Goal: Task Accomplishment & Management: Manage account settings

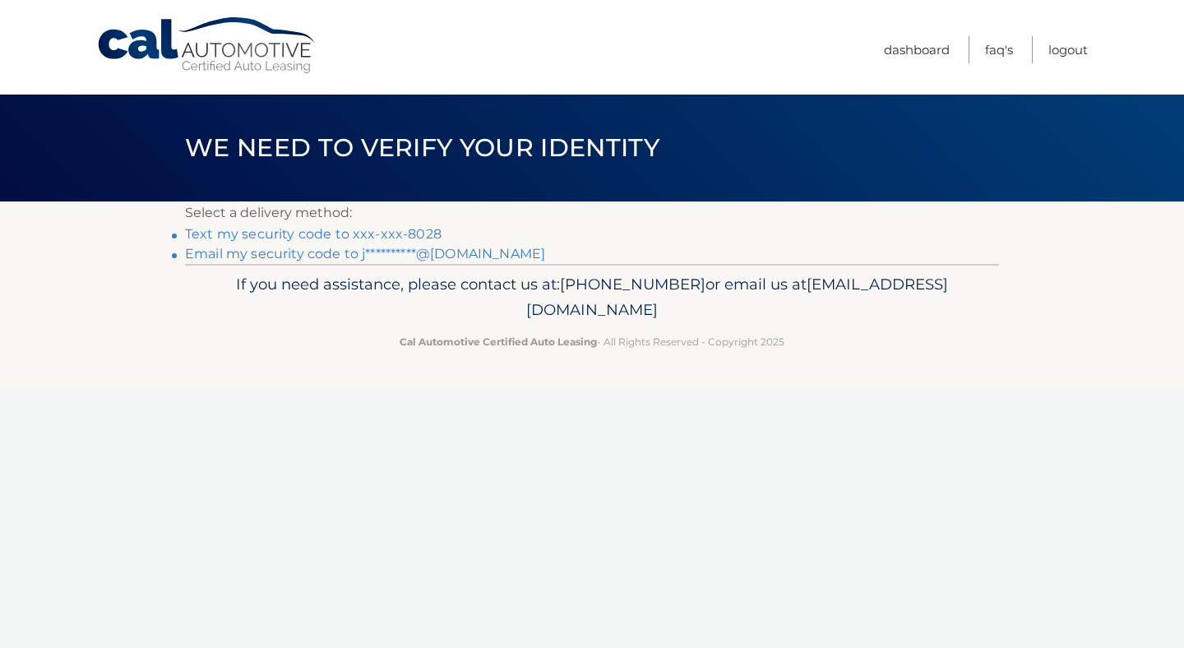
click at [300, 232] on link "Text my security code to xxx-xxx-8028" at bounding box center [313, 234] width 257 height 16
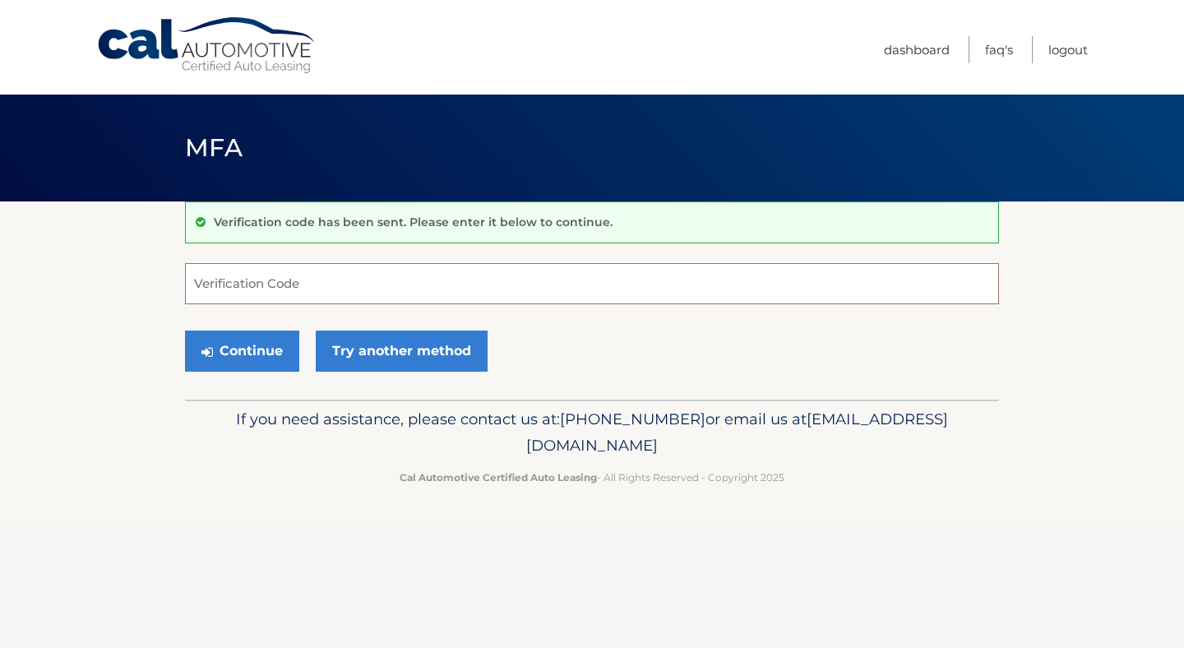
click at [294, 276] on input "Verification Code" at bounding box center [592, 283] width 814 height 41
type input "606454"
click at [248, 350] on button "Continue" at bounding box center [242, 351] width 114 height 41
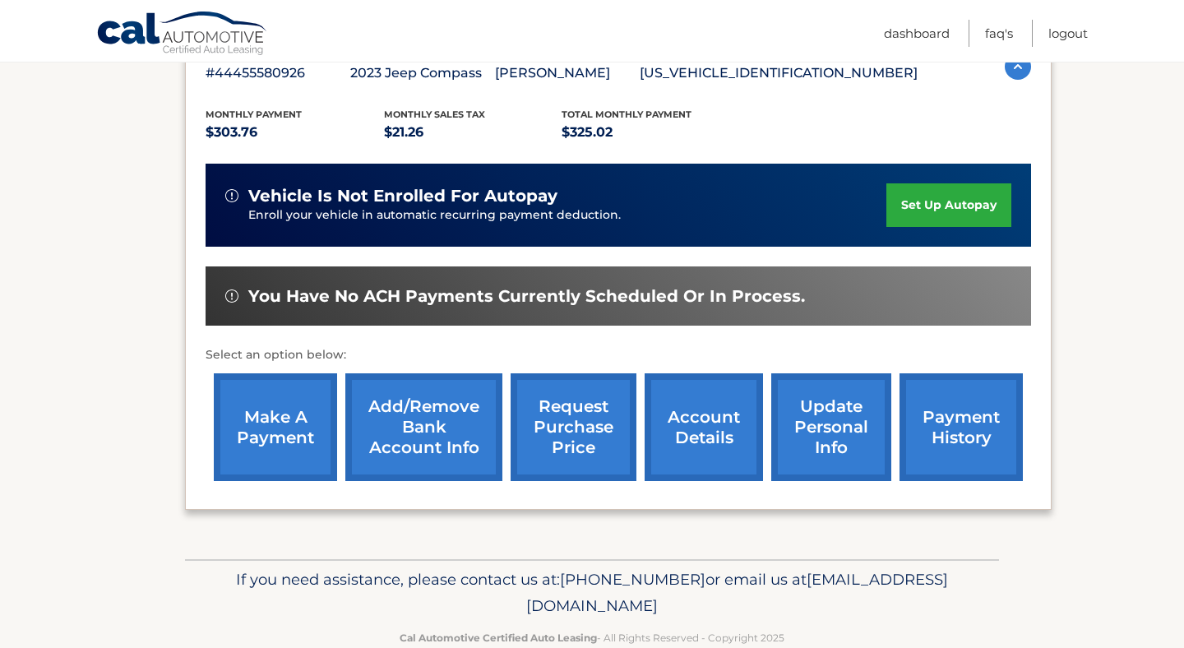
scroll to position [348, 0]
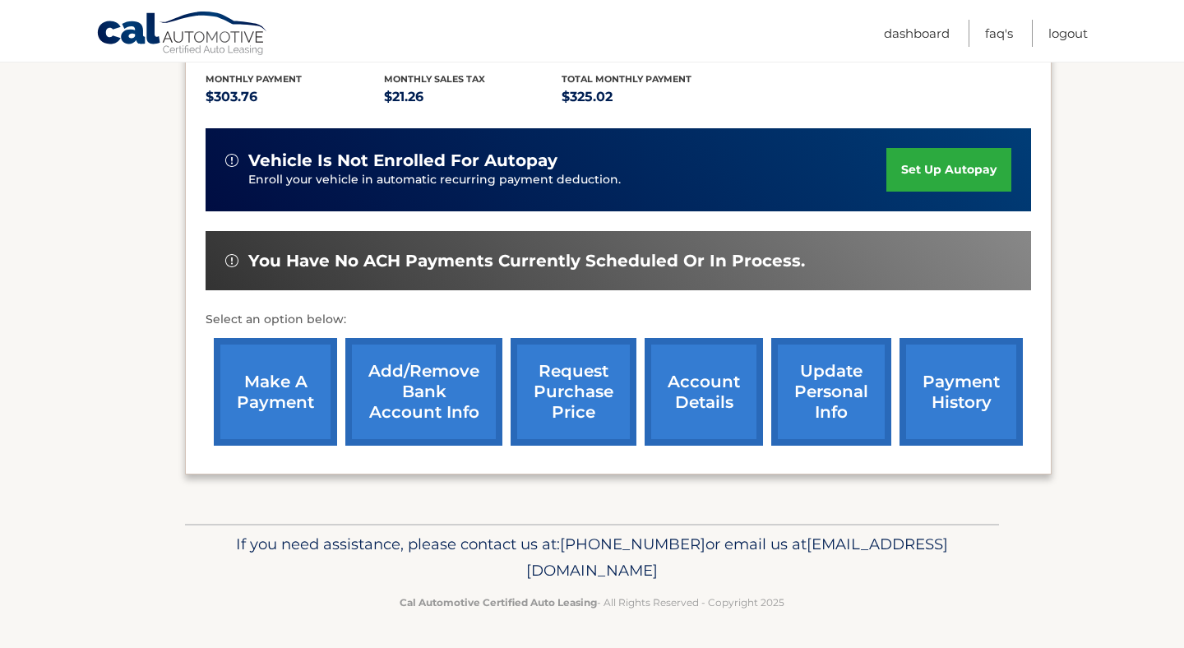
click at [277, 378] on link "make a payment" at bounding box center [275, 392] width 123 height 108
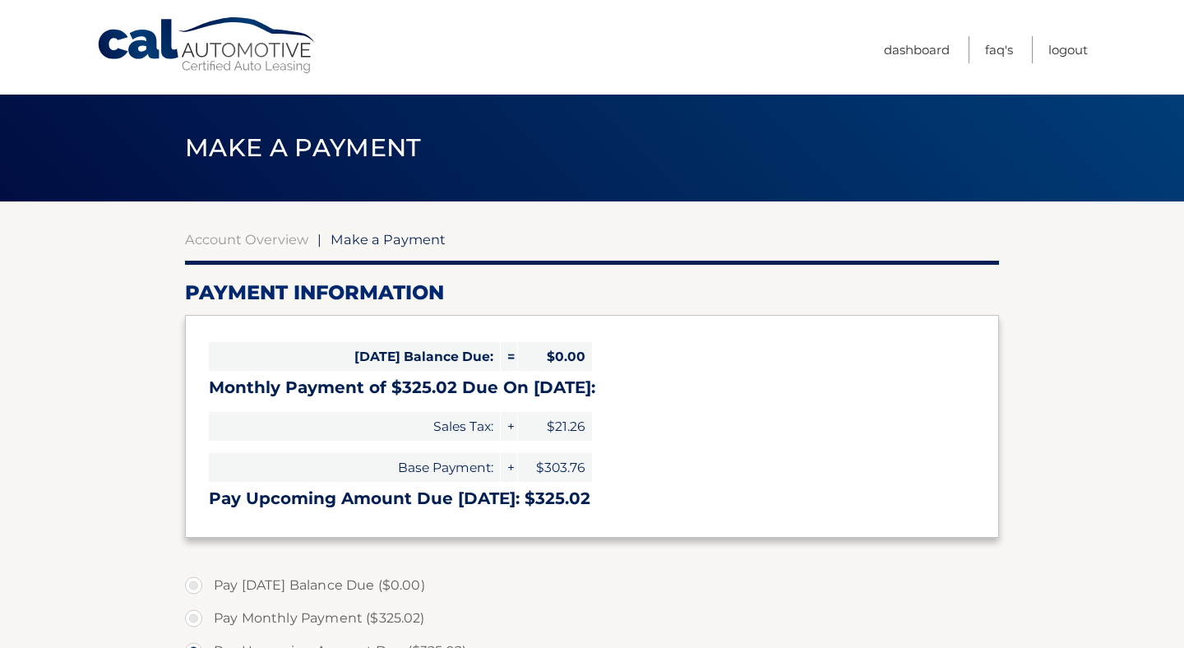
select select "Njc5MTlhZmYtYTliZi00NTk4LWFkNjItYTUyYWRlZGYyYTJj"
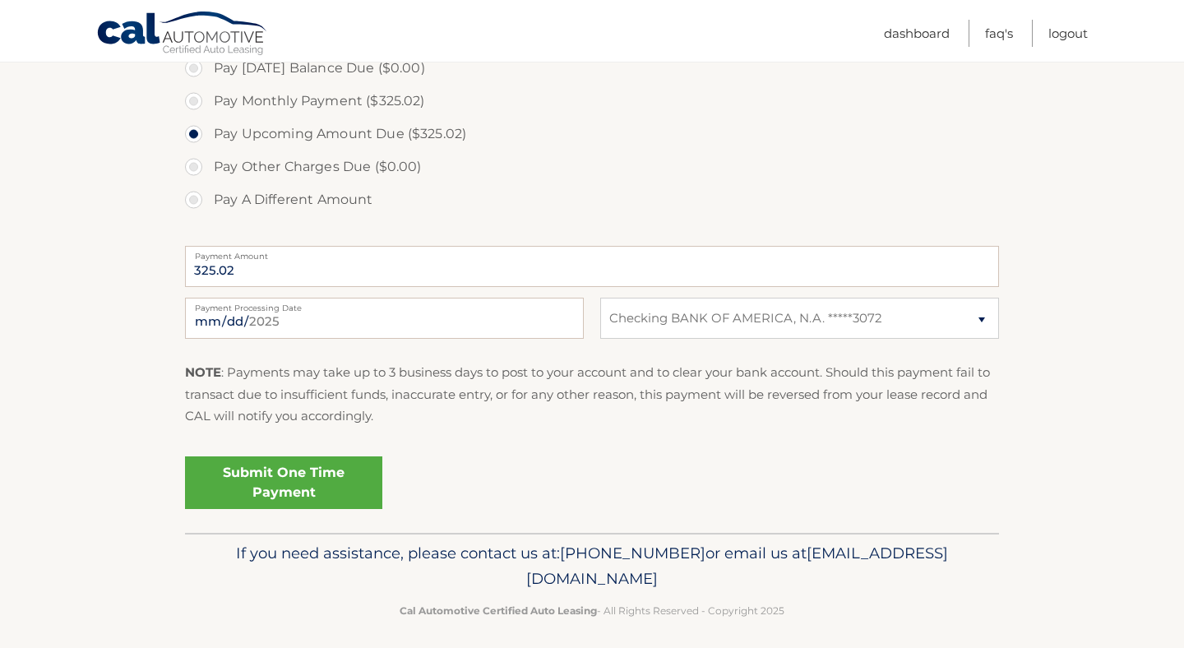
scroll to position [527, 0]
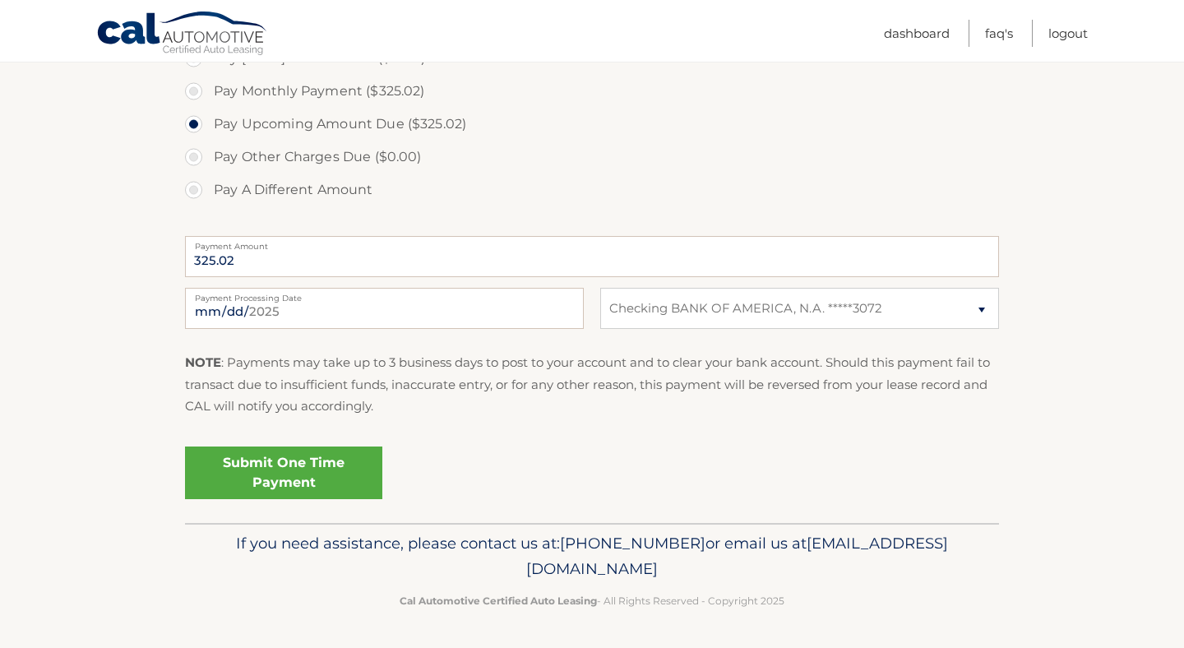
click at [294, 469] on link "Submit One Time Payment" at bounding box center [283, 473] width 197 height 53
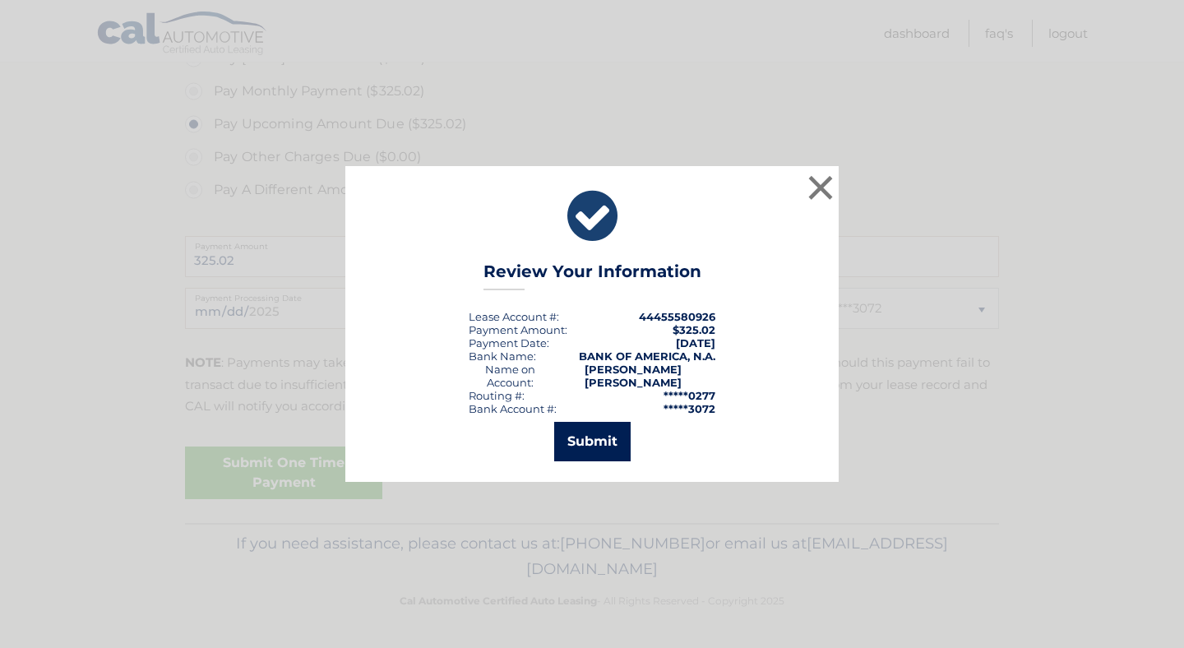
click at [584, 422] on button "Submit" at bounding box center [592, 441] width 76 height 39
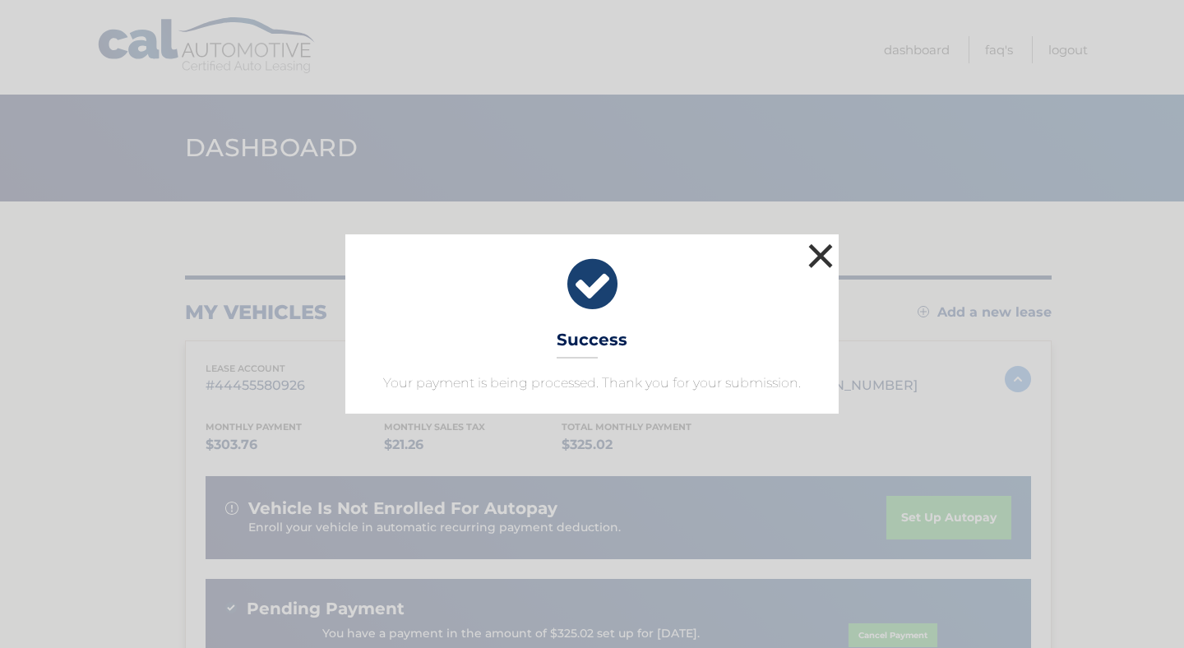
click at [818, 261] on button "×" at bounding box center [820, 255] width 33 height 33
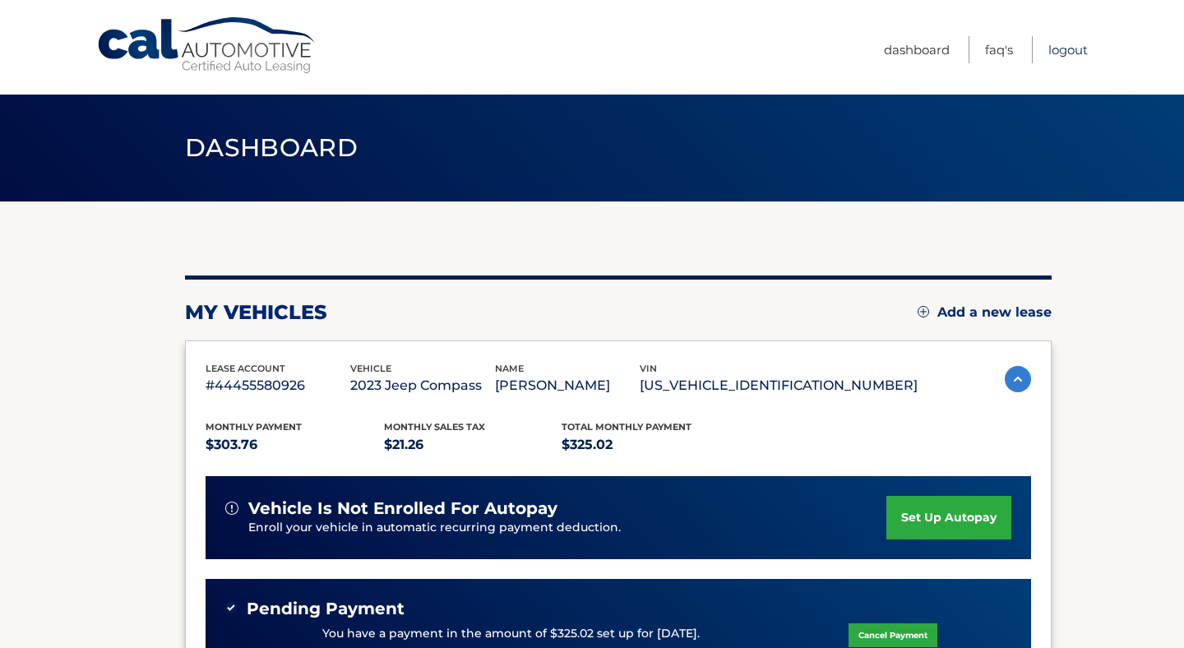
click at [1079, 54] on link "Logout" at bounding box center [1068, 49] width 39 height 27
